Goal: Task Accomplishment & Management: Manage account settings

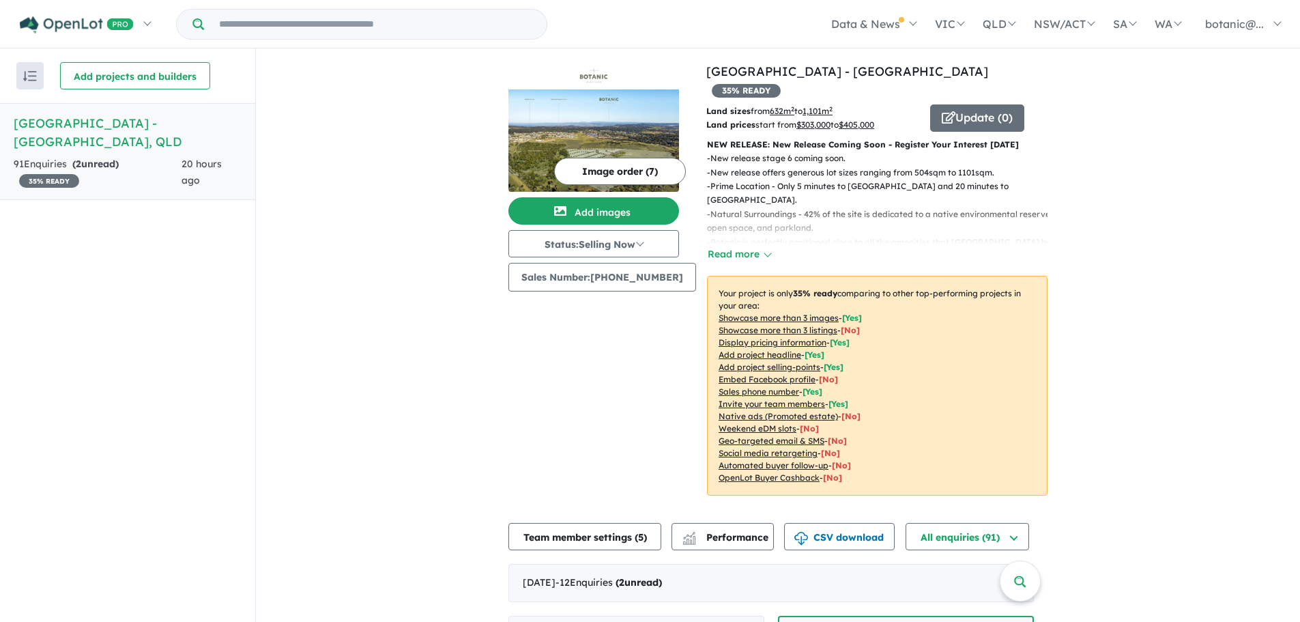
scroll to position [546, 0]
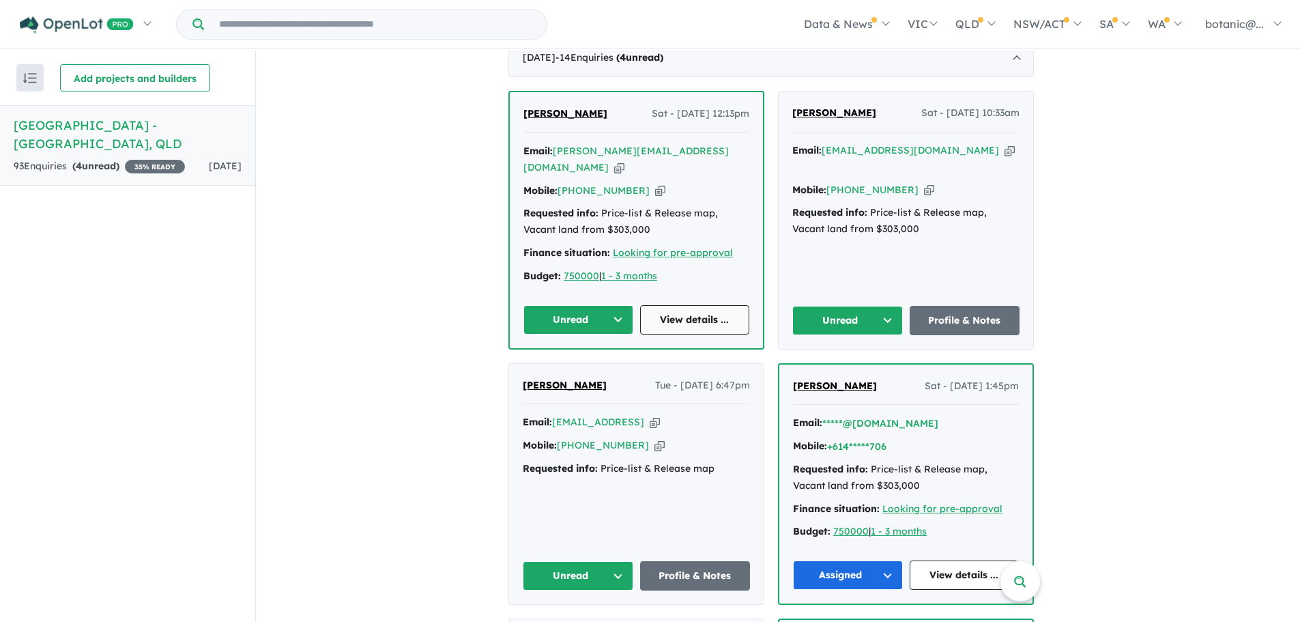
scroll to position [478, 0]
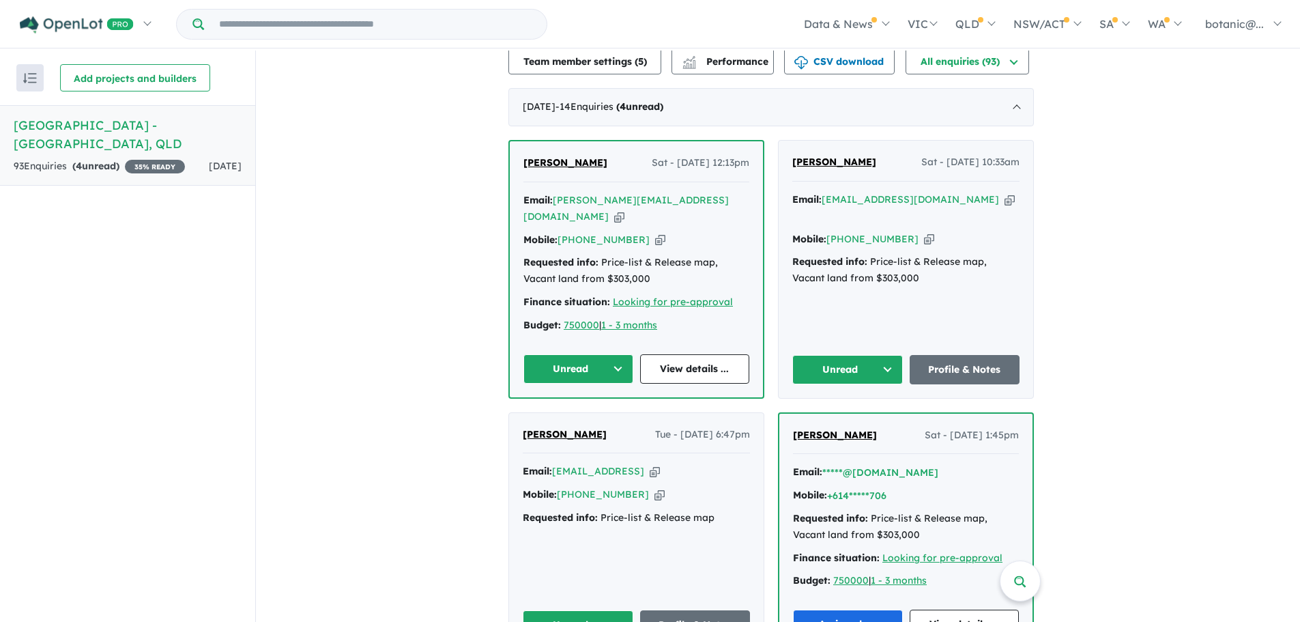
click at [623, 354] on button "Unread" at bounding box center [579, 368] width 110 height 29
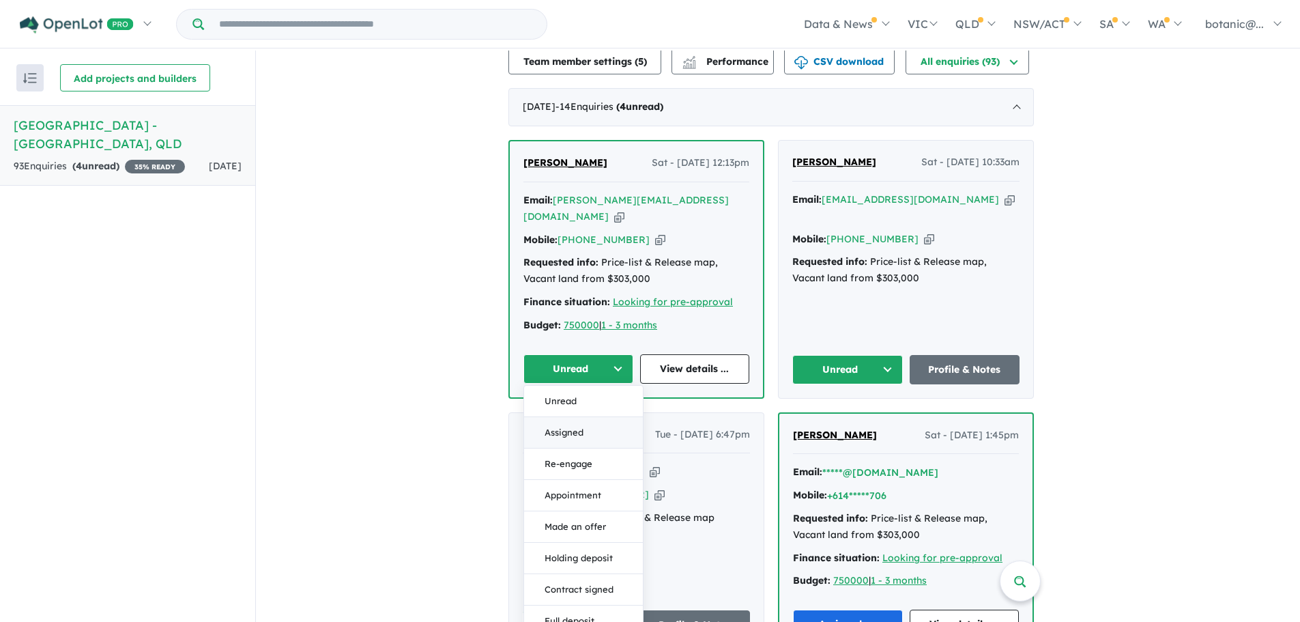
click at [589, 417] on button "Assigned" at bounding box center [583, 432] width 119 height 31
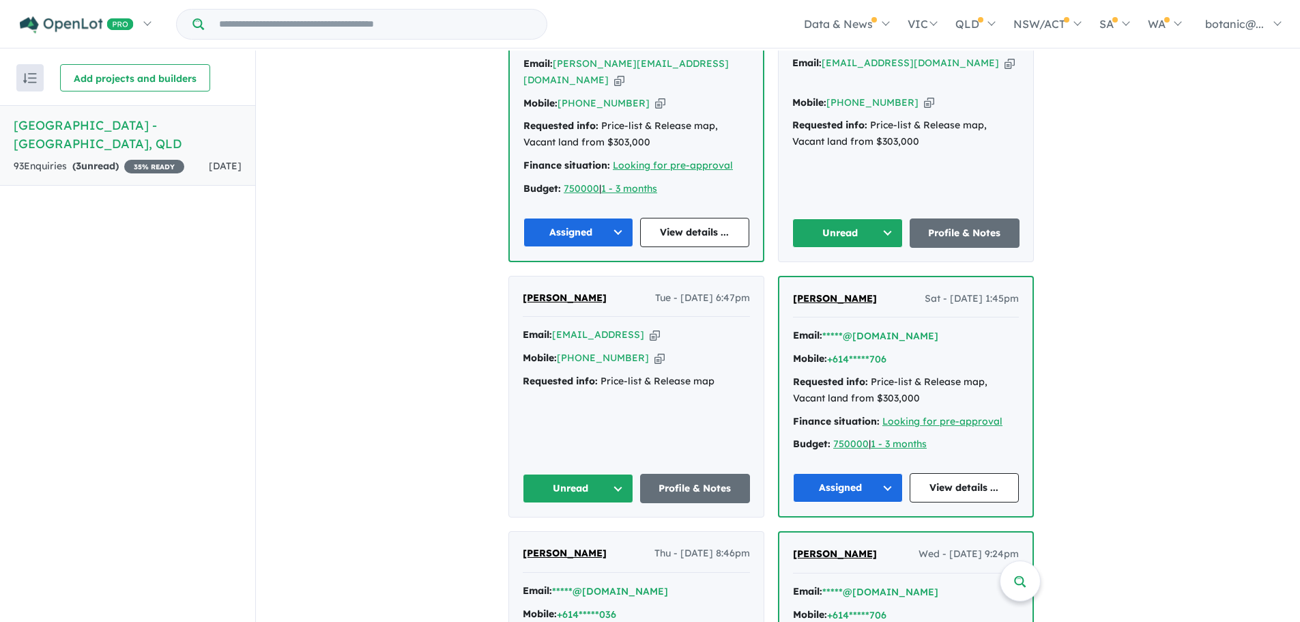
scroll to position [546, 0]
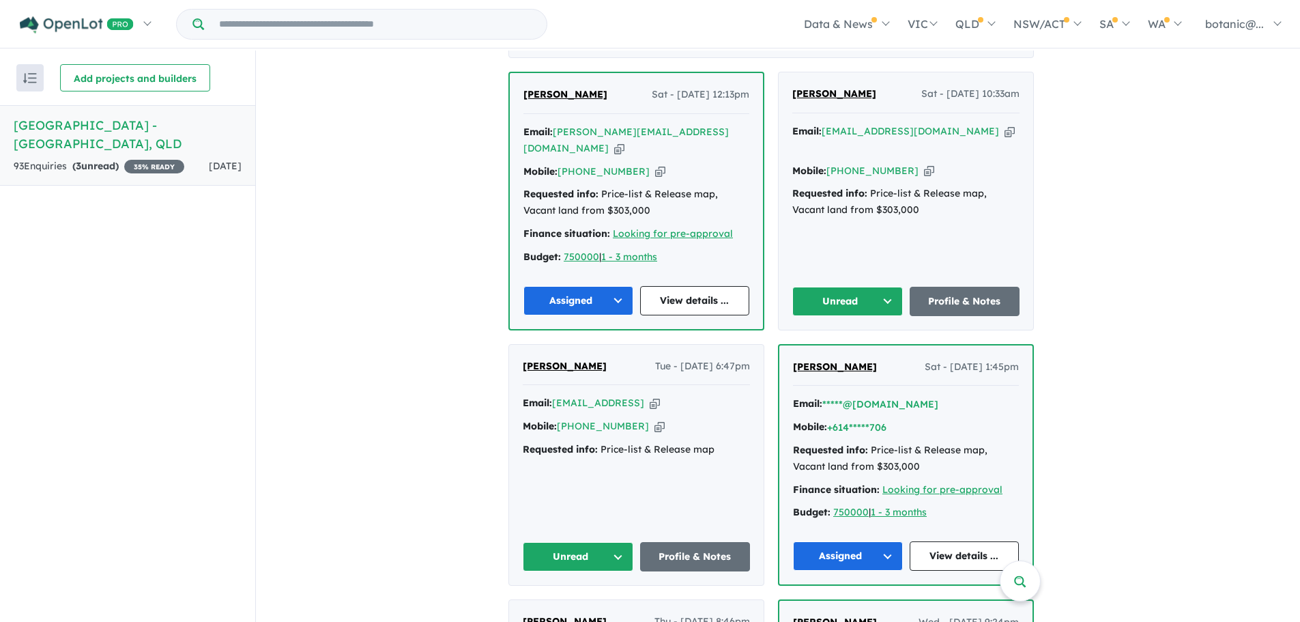
click at [895, 287] on button "Unread" at bounding box center [848, 301] width 111 height 29
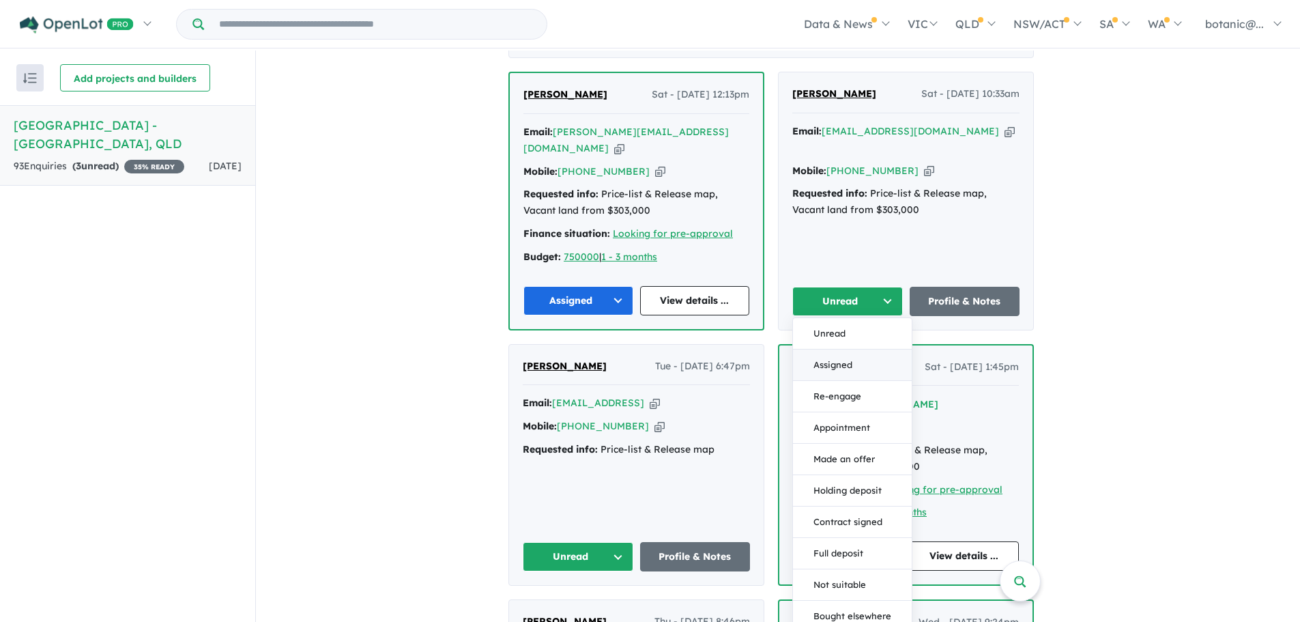
click at [861, 350] on button "Assigned" at bounding box center [852, 365] width 119 height 31
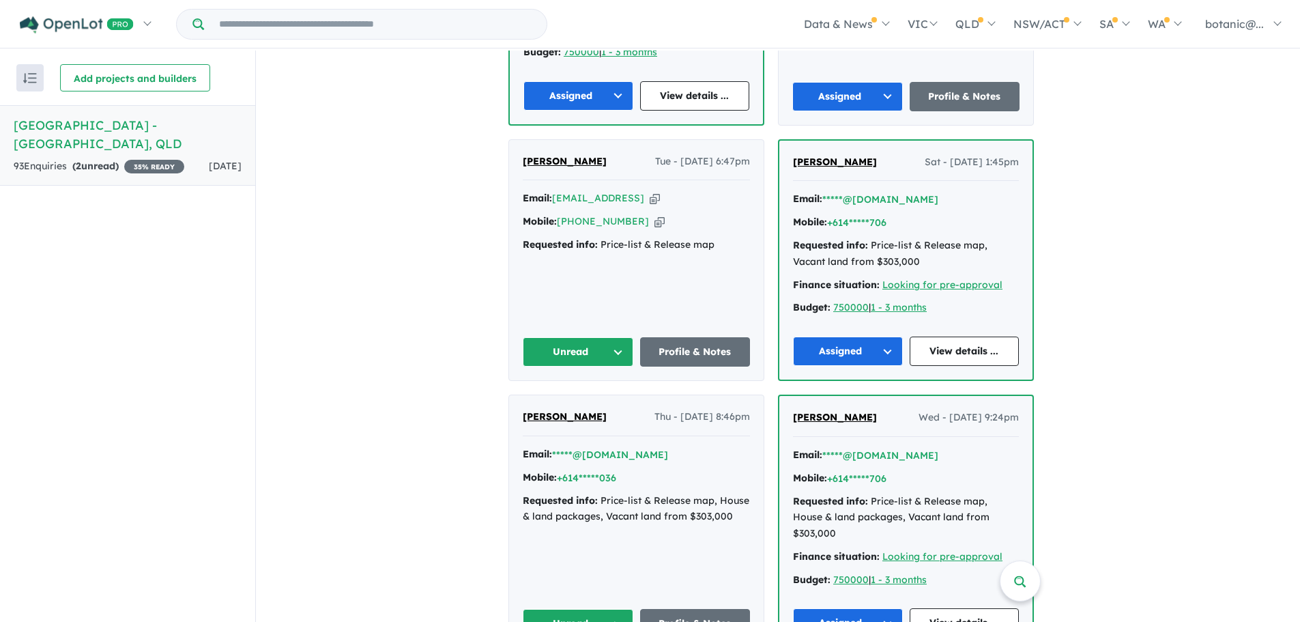
scroll to position [819, 0]
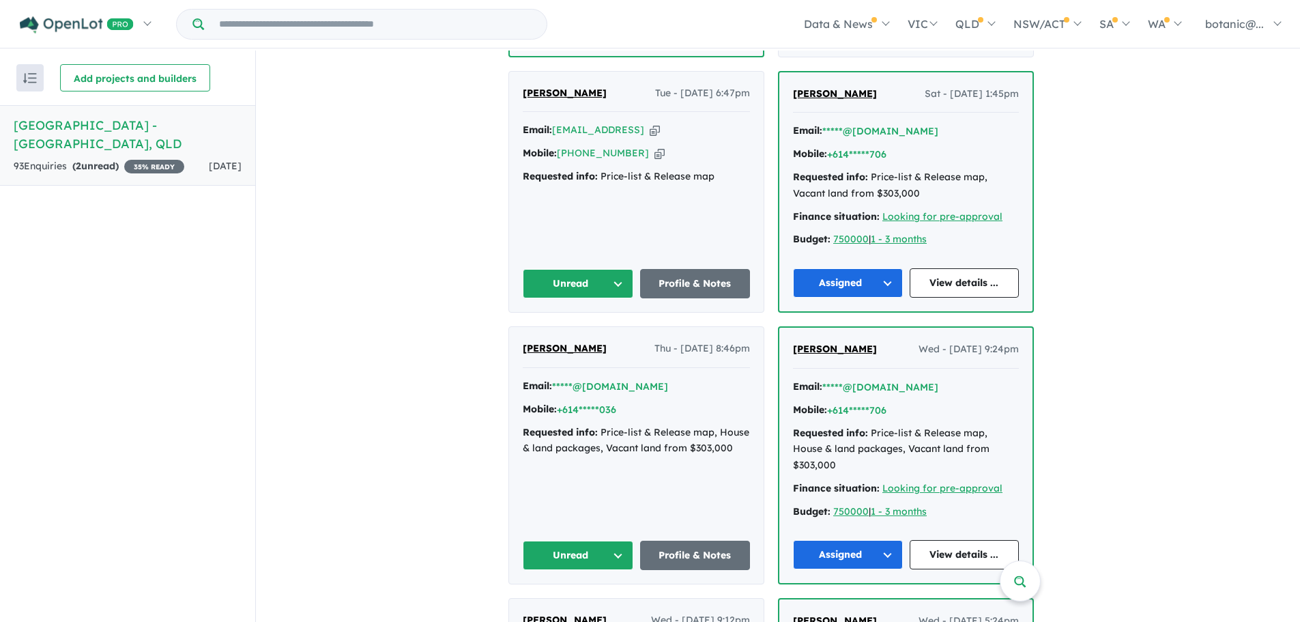
click at [619, 541] on button "Unread" at bounding box center [578, 555] width 111 height 29
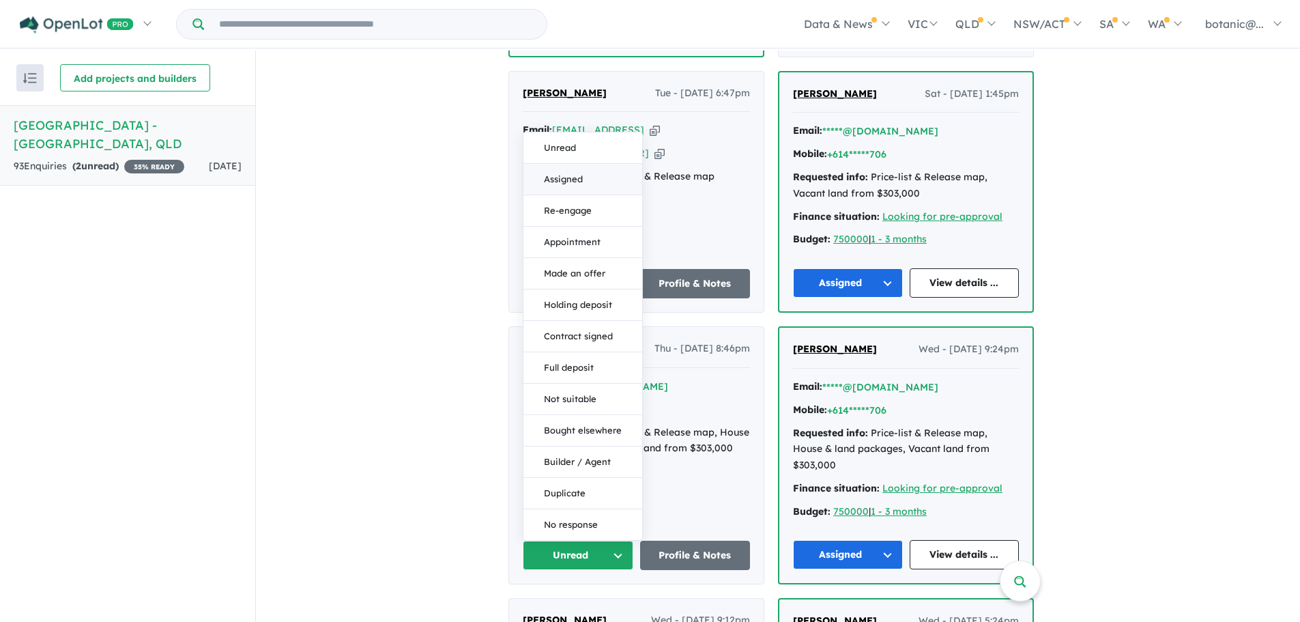
click at [550, 164] on button "Assigned" at bounding box center [583, 179] width 119 height 31
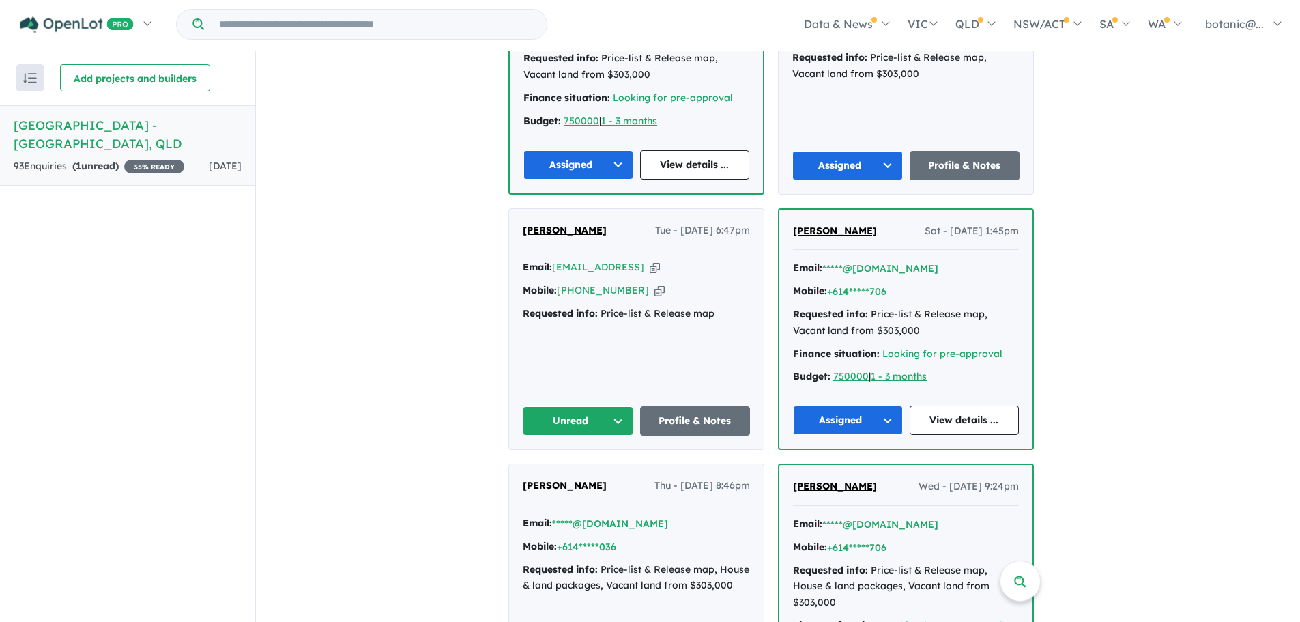
scroll to position [683, 0]
click at [622, 405] on button "Unread" at bounding box center [578, 419] width 111 height 29
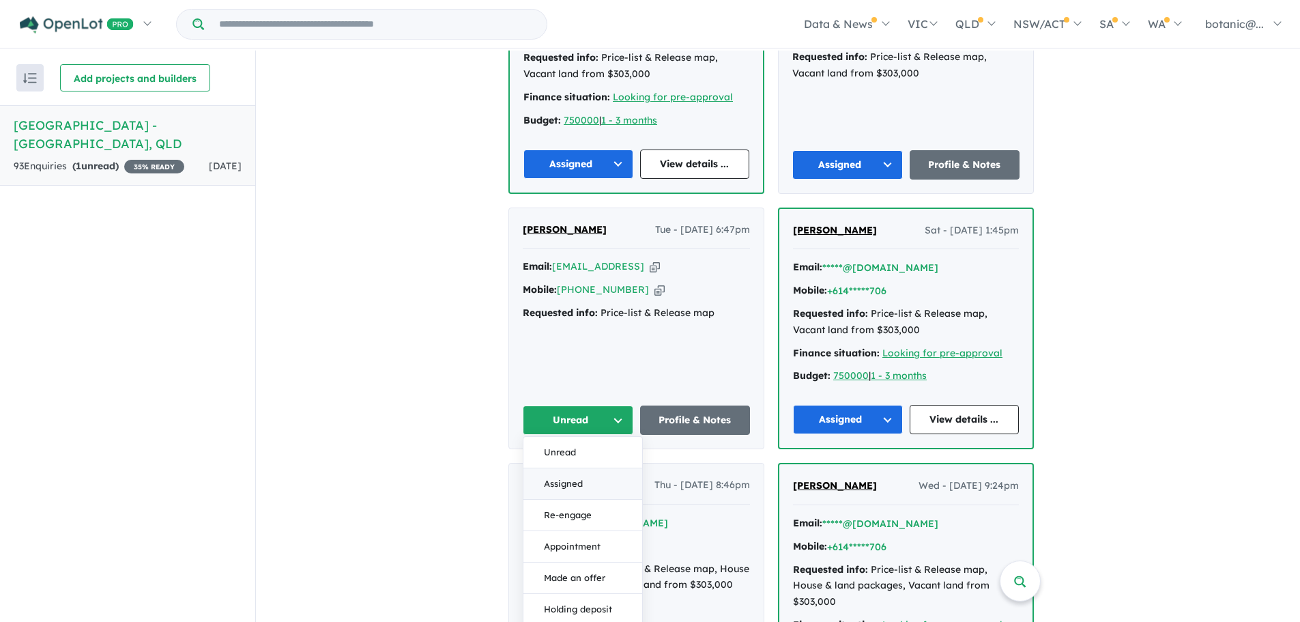
click at [605, 468] on button "Assigned" at bounding box center [583, 483] width 119 height 31
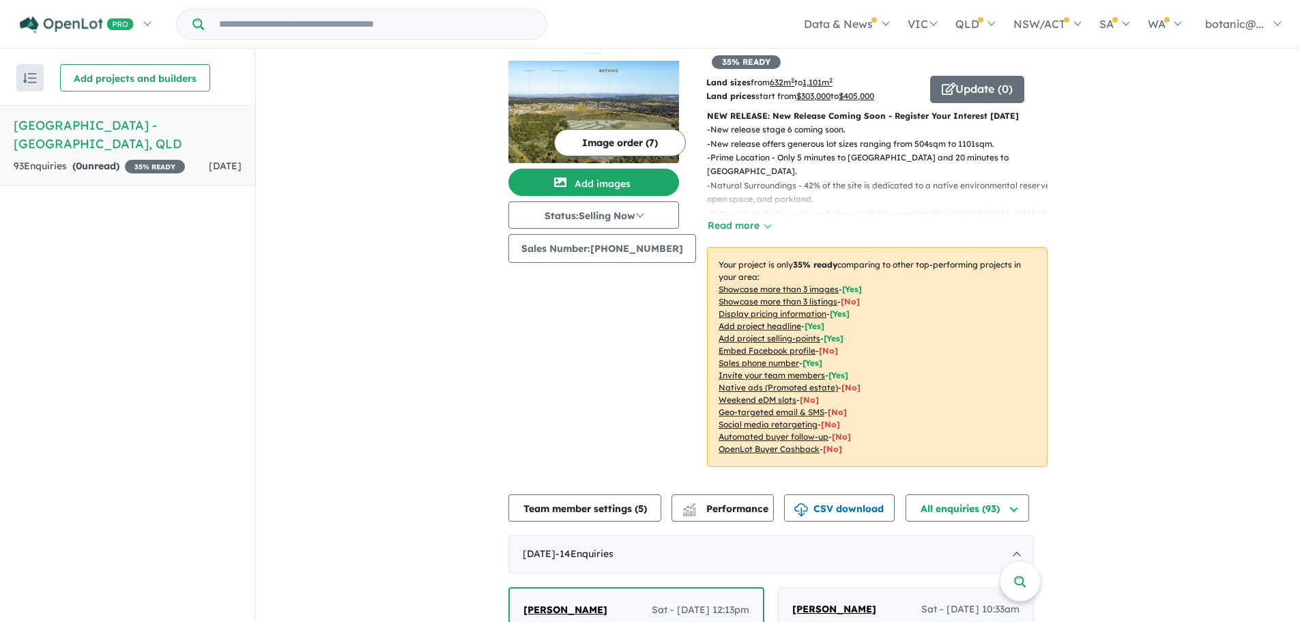
scroll to position [0, 0]
